Goal: Find specific page/section

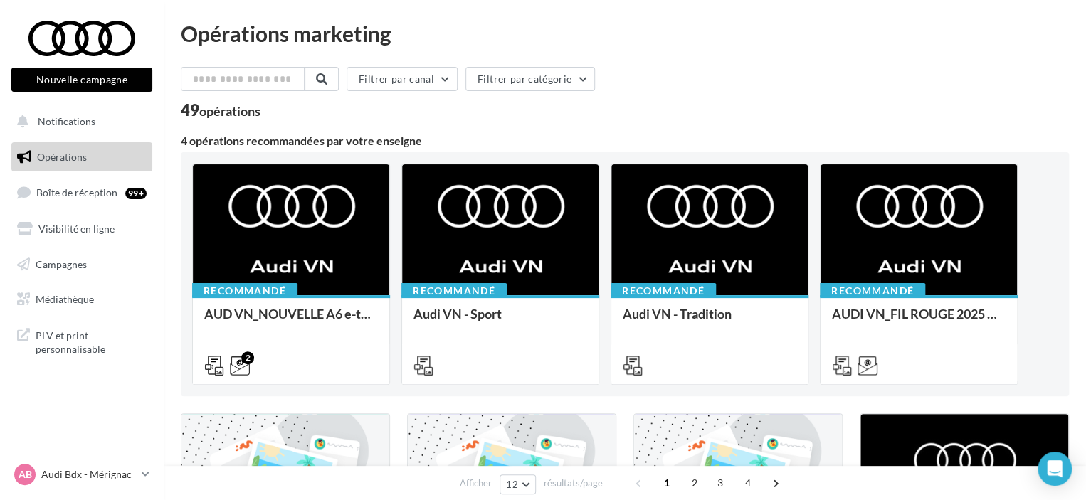
click at [1058, 72] on div "Filtrer par canal Filtrer par catégorie" at bounding box center [625, 82] width 888 height 30
click at [75, 292] on link "Médiathèque" at bounding box center [82, 300] width 147 height 30
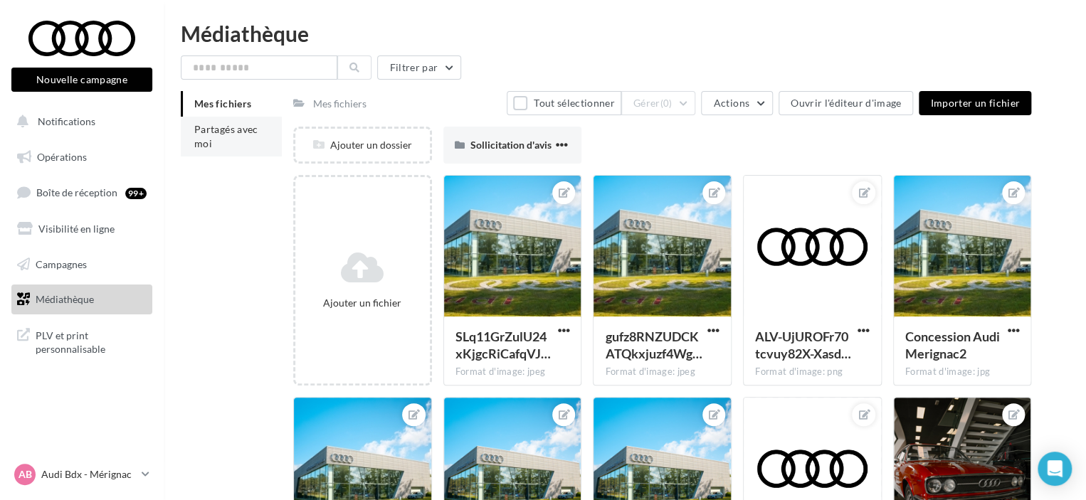
click at [246, 146] on li "Partagés avec moi" at bounding box center [231, 137] width 101 height 40
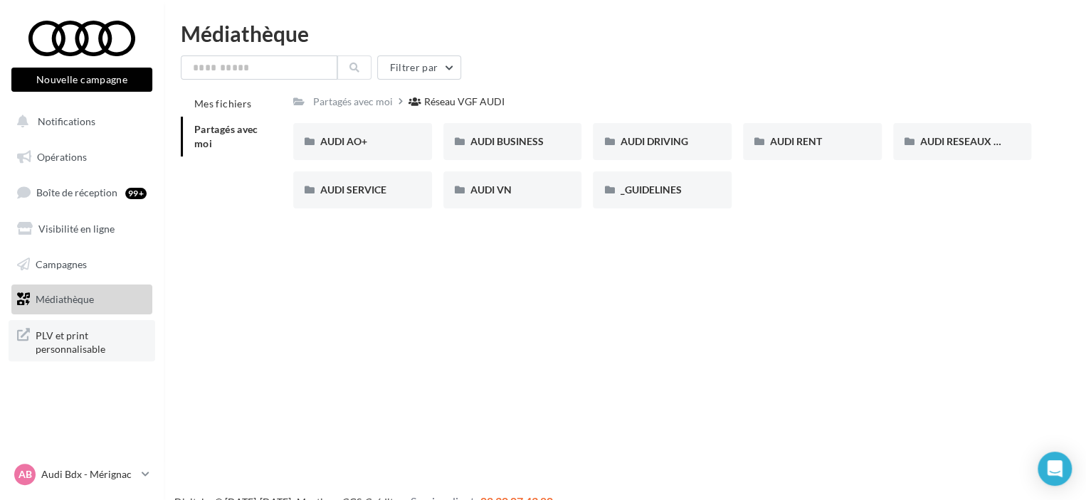
click at [70, 338] on span "PLV et print personnalisable" at bounding box center [91, 341] width 111 height 31
click at [364, 187] on span "AUDI SERVICE" at bounding box center [353, 190] width 66 height 12
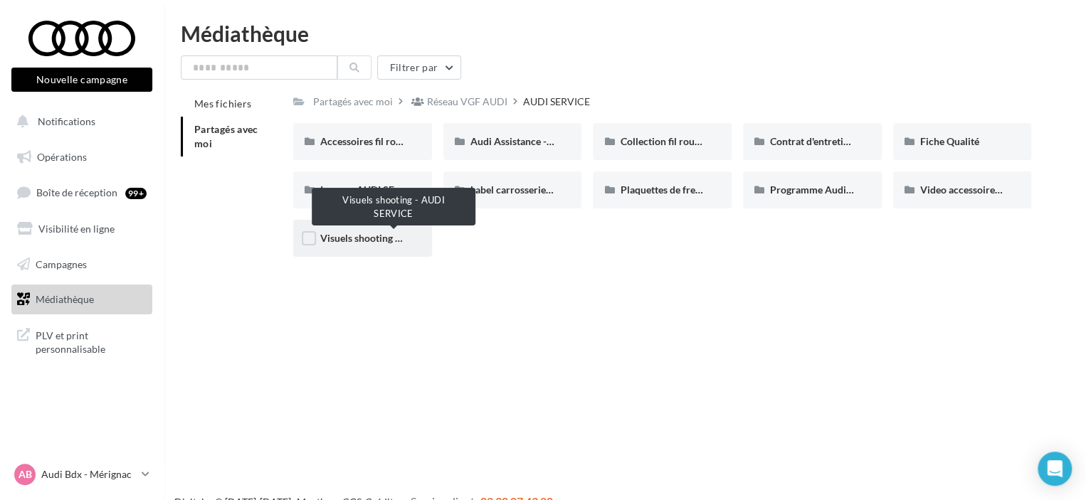
click at [367, 241] on span "Visuels shooting - AUDI SERVICE" at bounding box center [393, 238] width 147 height 12
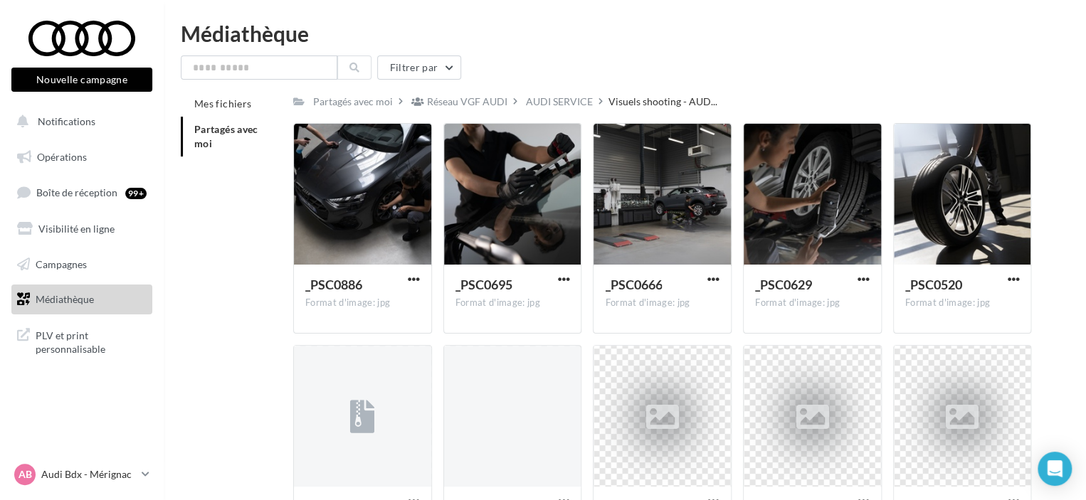
click at [219, 138] on li "Partagés avec moi" at bounding box center [231, 137] width 101 height 40
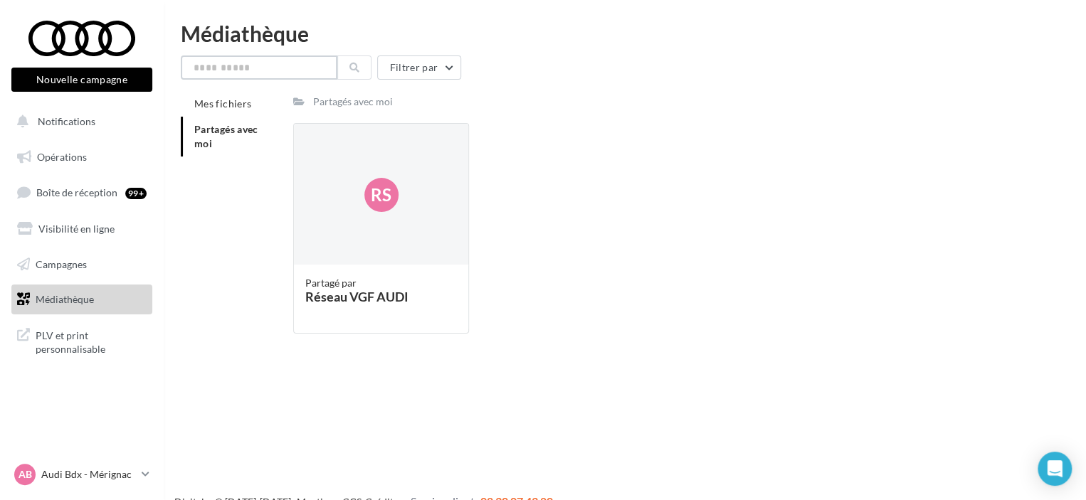
click at [243, 67] on input "text" at bounding box center [259, 68] width 157 height 24
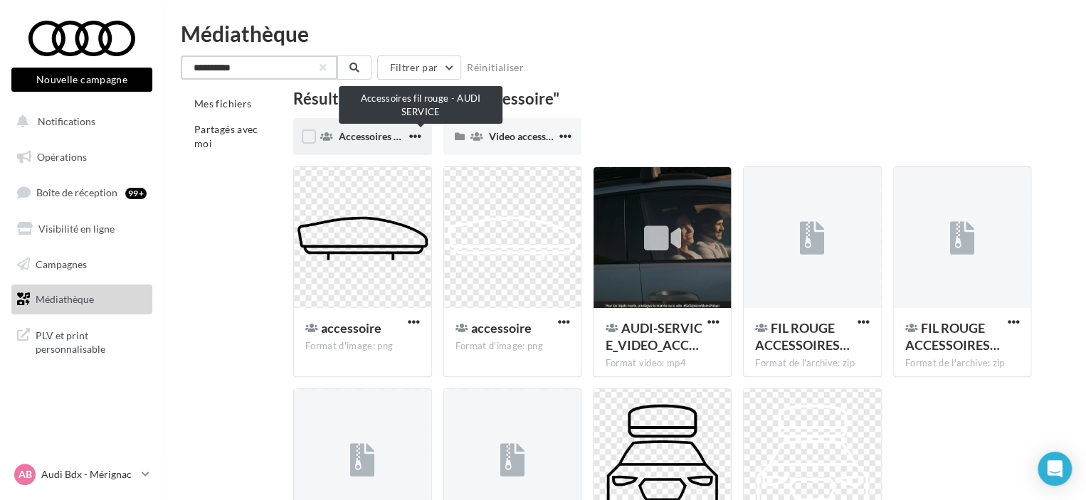
type input "**********"
click at [366, 136] on span "Accessoires fil rouge - AUDI SERVICE" at bounding box center [421, 136] width 165 height 12
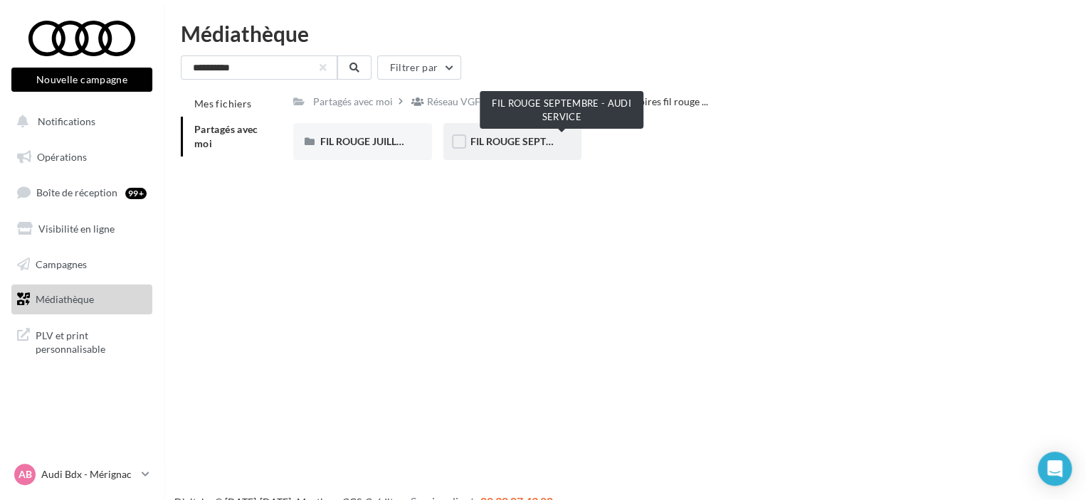
click at [490, 141] on span "FIL ROUGE SEPTEMBRE - AUDI SERVICE" at bounding box center [561, 141] width 183 height 12
